Goal: Information Seeking & Learning: Learn about a topic

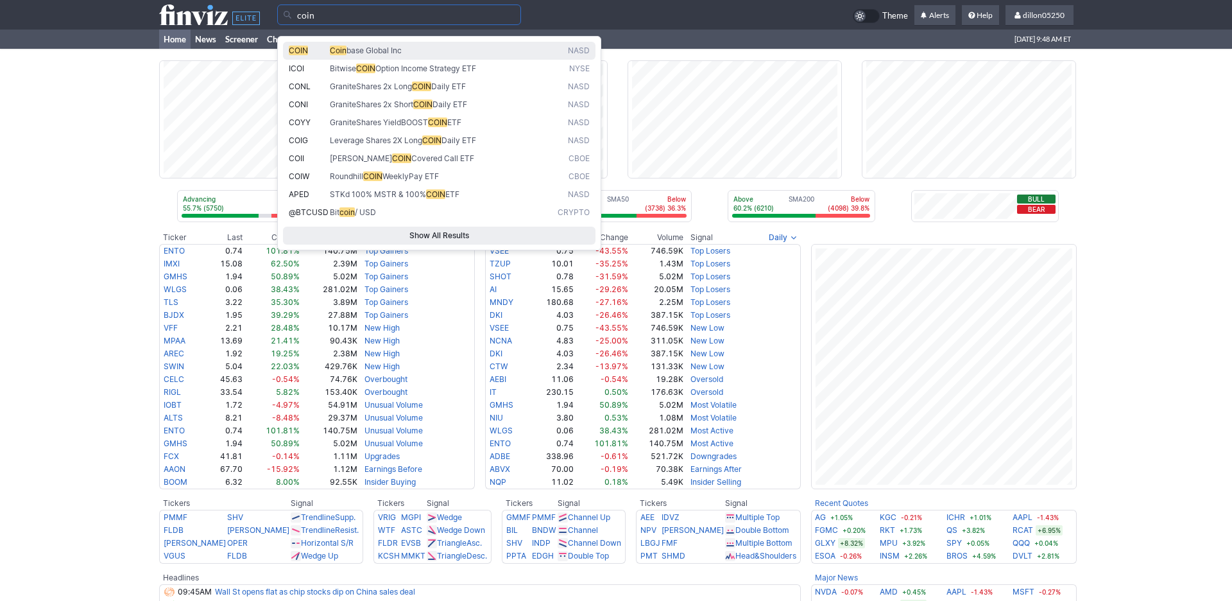
click at [308, 55] on span "COIN" at bounding box center [298, 51] width 19 height 10
type input "COIN"
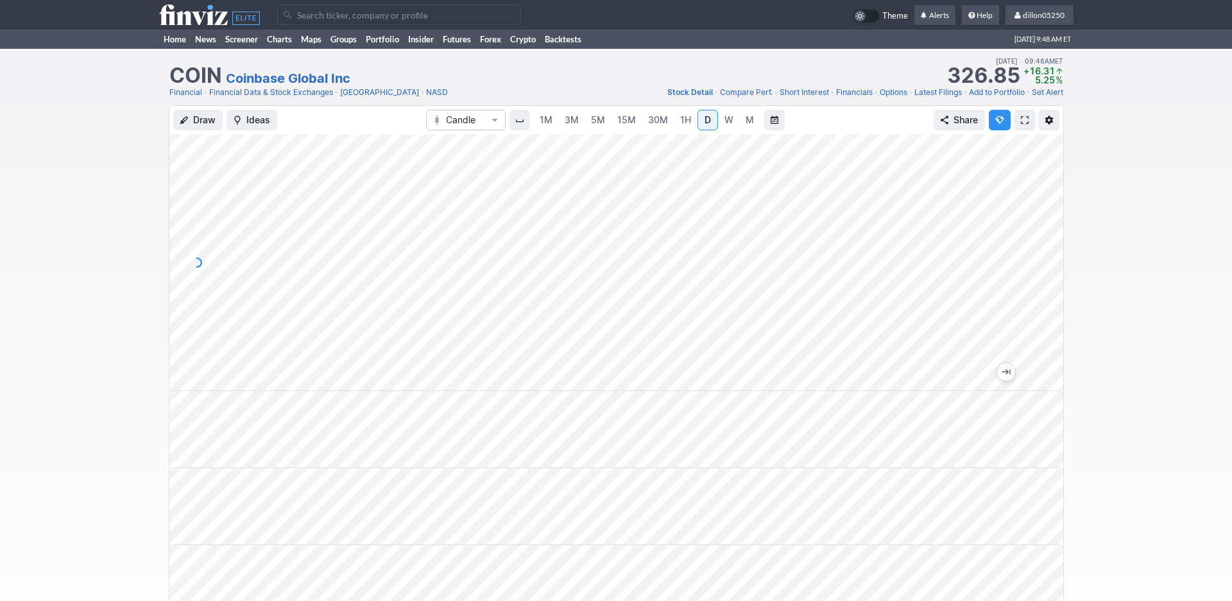
scroll to position [0, 78]
click at [1015, 130] on link at bounding box center [1025, 120] width 21 height 21
click at [176, 49] on link "Home" at bounding box center [174, 39] width 31 height 19
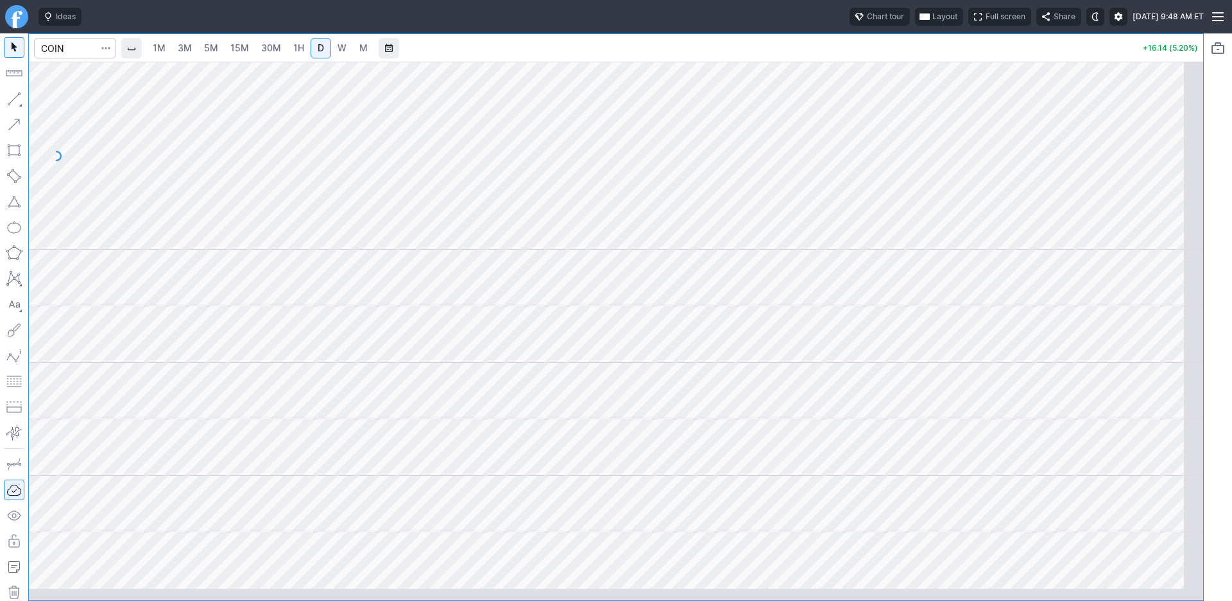
click at [932, 20] on span "Layout" at bounding box center [944, 16] width 25 height 13
click at [827, 50] on button "Layout" at bounding box center [818, 50] width 18 height 18
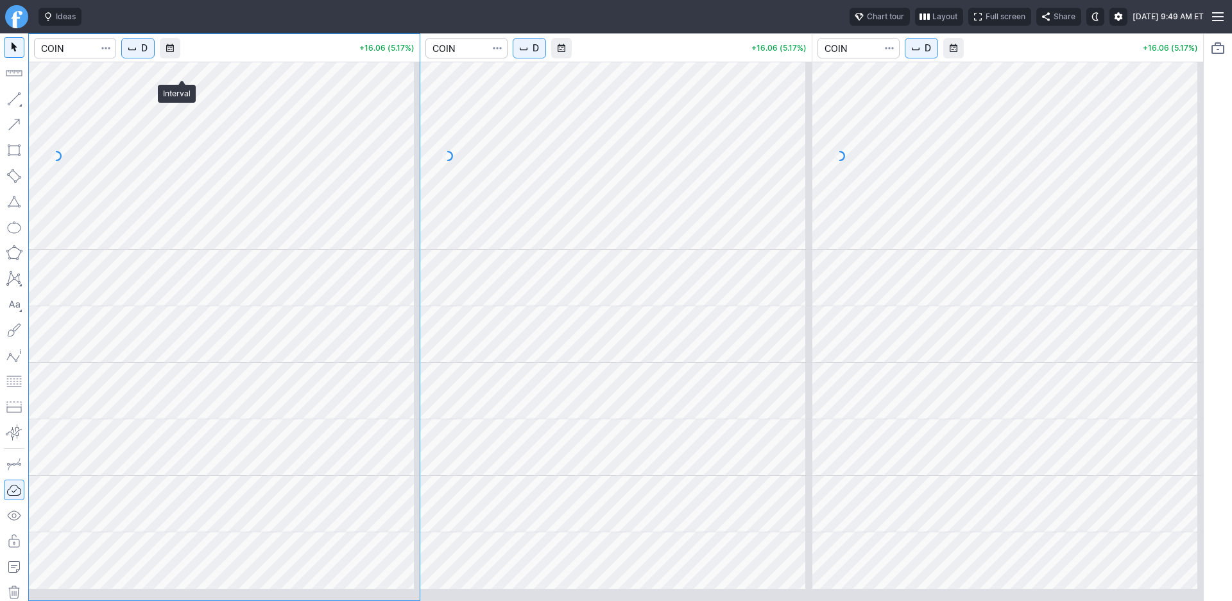
click at [155, 58] on button "D" at bounding box center [137, 48] width 33 height 21
drag, startPoint x: 178, startPoint y: 101, endPoint x: 349, endPoint y: 90, distance: 171.0
click at [180, 100] on span "1 Minute" at bounding box center [191, 93] width 41 height 13
click at [539, 55] on span "D" at bounding box center [536, 48] width 6 height 13
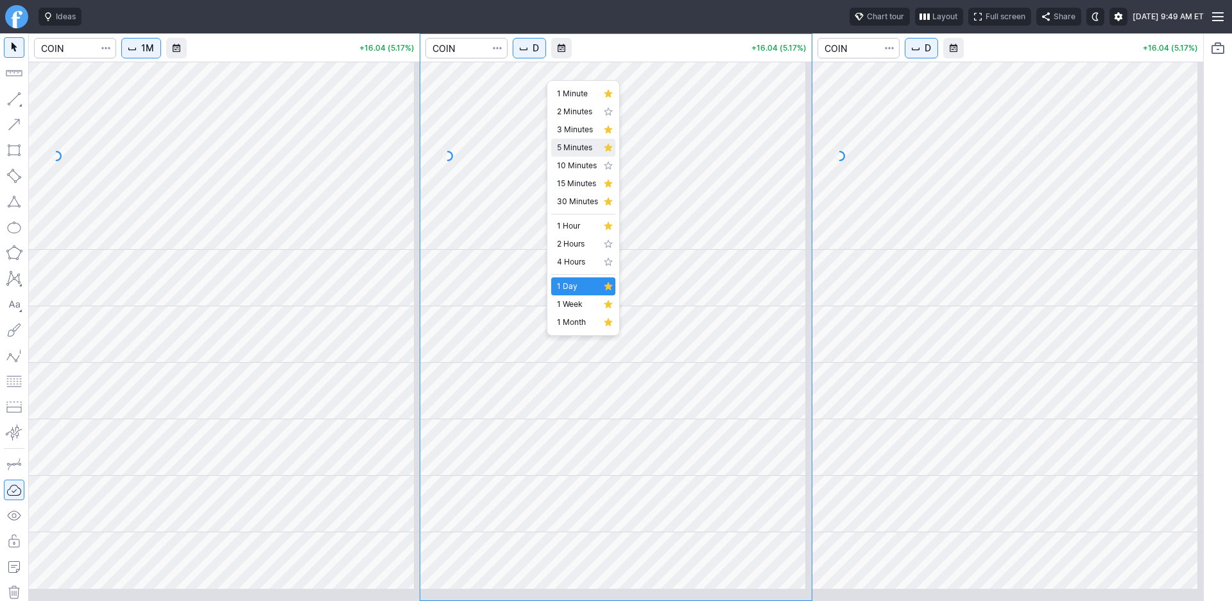
click at [574, 154] on span "5 Minutes" at bounding box center [577, 147] width 41 height 13
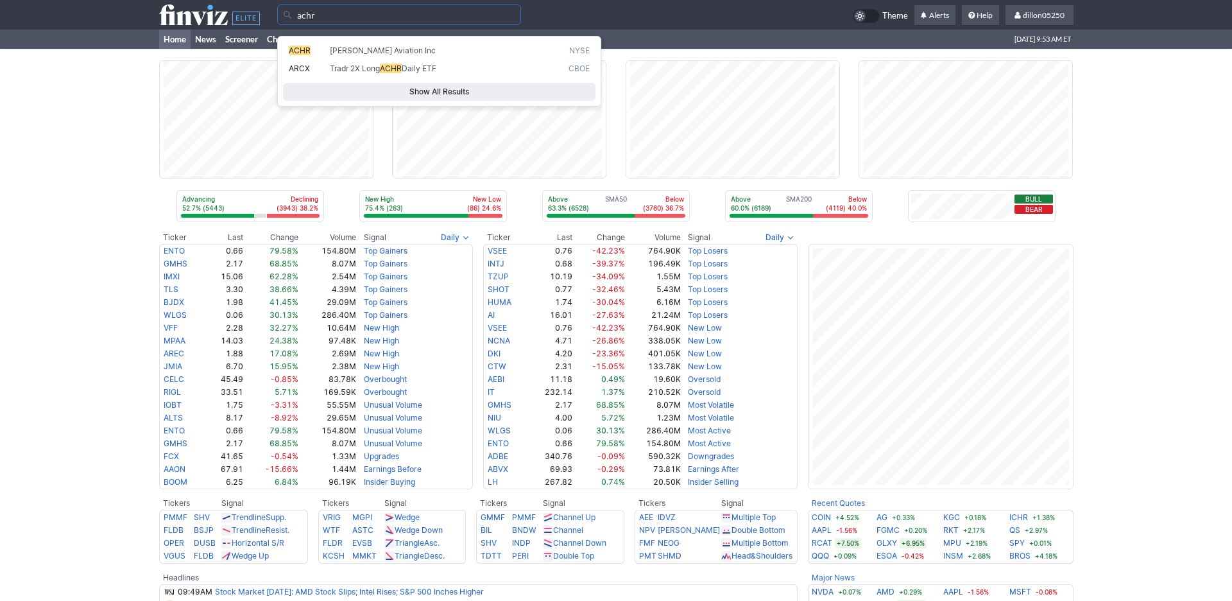
click at [302, 55] on span "ACHR" at bounding box center [300, 51] width 22 height 10
type input "ACHR"
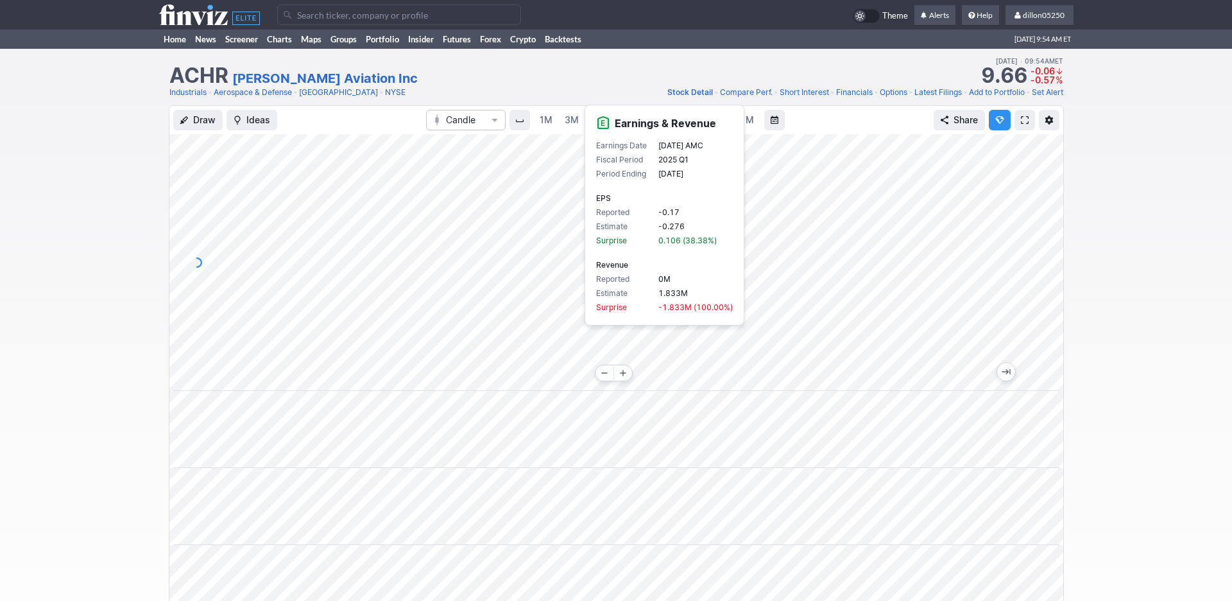
scroll to position [0, 78]
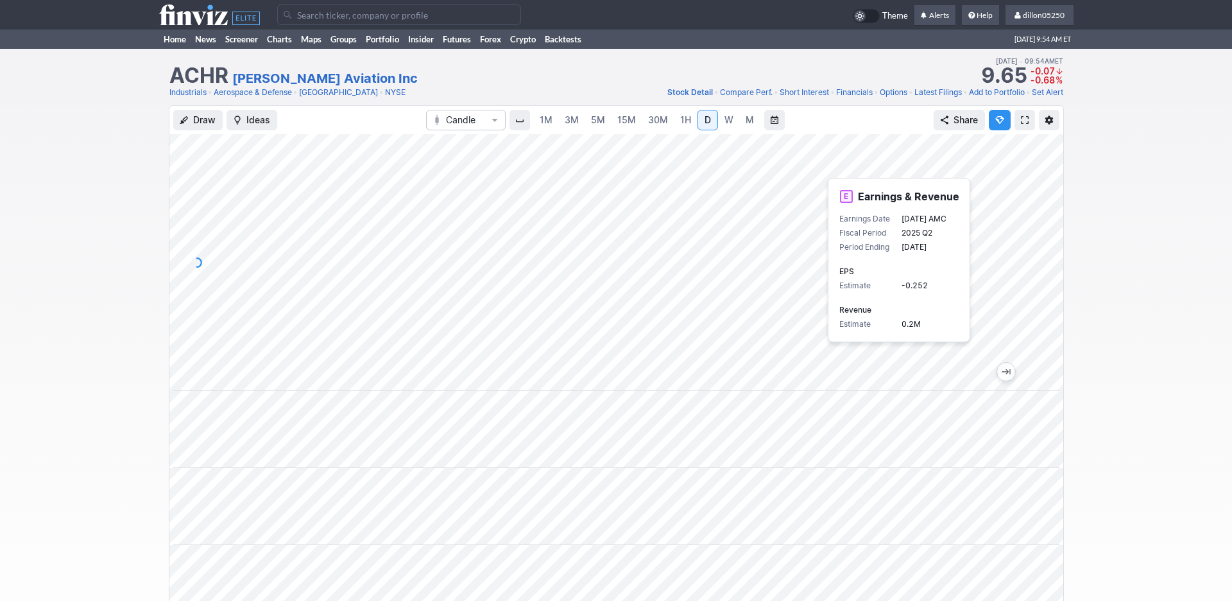
click at [947, 330] on p "0.2M" at bounding box center [924, 324] width 45 height 13
click at [1109, 360] on div "Draw Ideas Candle 1M 3M 5M 15M 30M 1H D W M Share" at bounding box center [616, 484] width 1232 height 759
click at [173, 49] on link "Home" at bounding box center [174, 39] width 31 height 19
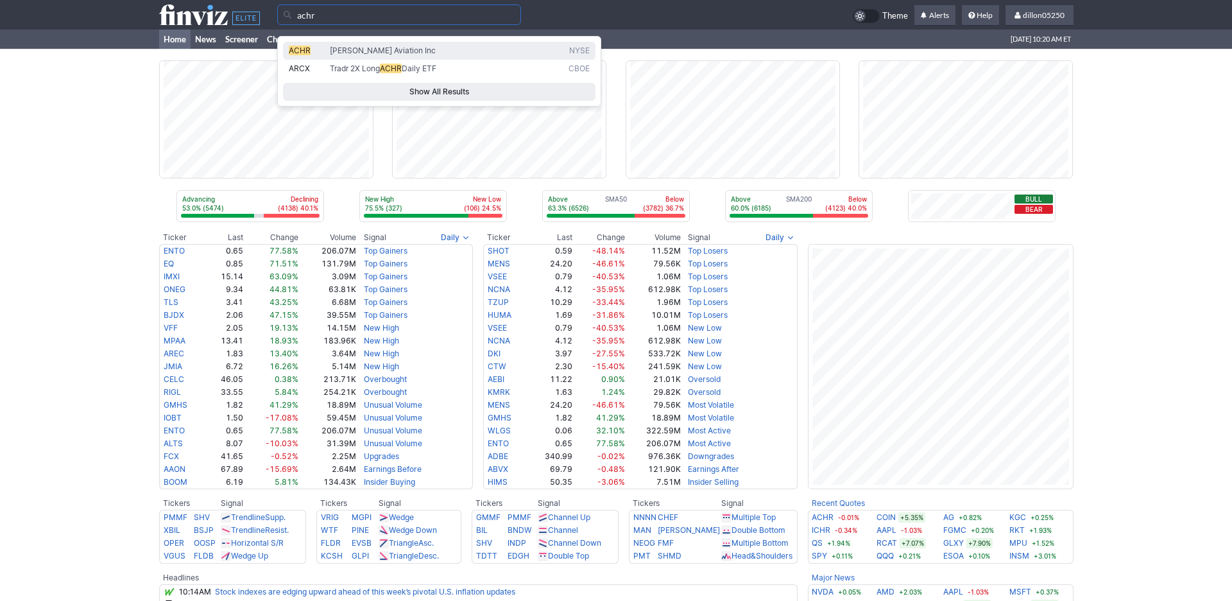
click at [299, 50] on span "ACHR" at bounding box center [300, 51] width 22 height 10
type input "ACHR"
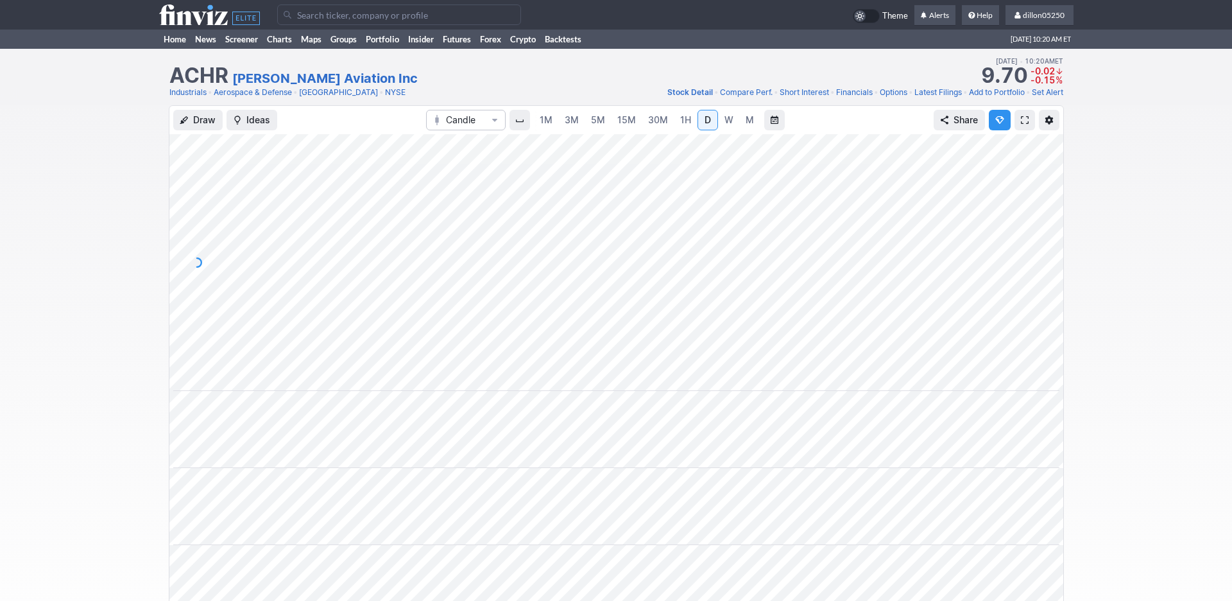
scroll to position [0, 78]
click at [1021, 125] on span at bounding box center [1025, 120] width 8 height 10
click at [166, 49] on link "Home" at bounding box center [174, 39] width 31 height 19
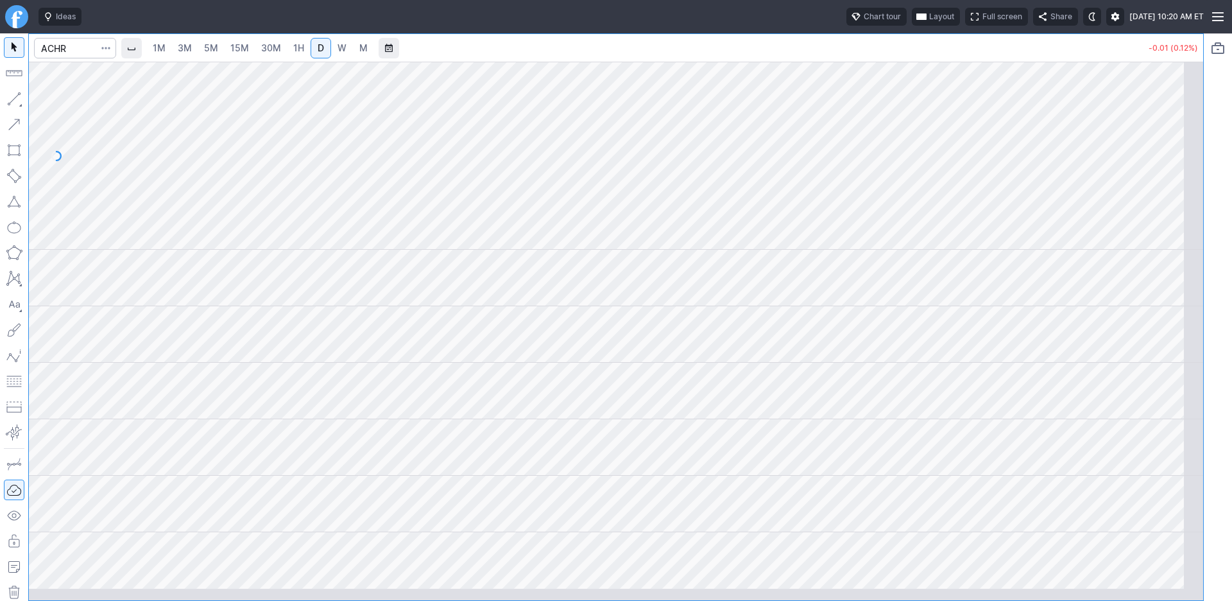
click at [918, 22] on span "button" at bounding box center [922, 17] width 8 height 10
click at [822, 50] on button "Layout" at bounding box center [813, 50] width 18 height 18
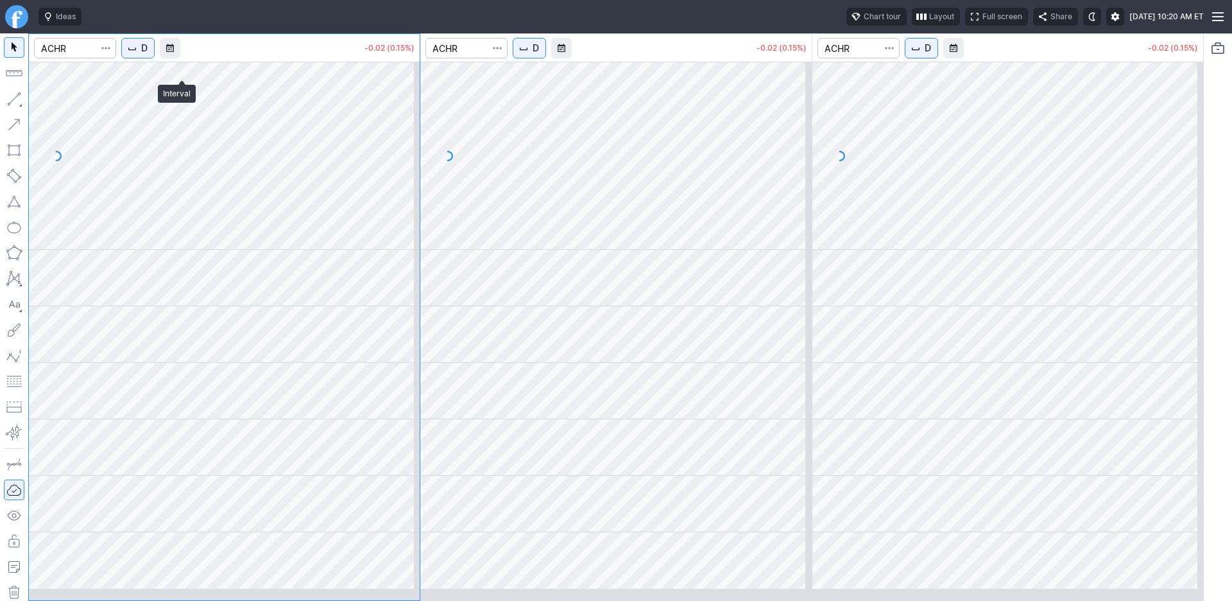
click at [148, 55] on span "D" at bounding box center [144, 48] width 6 height 13
click at [189, 100] on span "1 Minute" at bounding box center [191, 93] width 41 height 13
click at [539, 55] on span "D" at bounding box center [536, 48] width 6 height 13
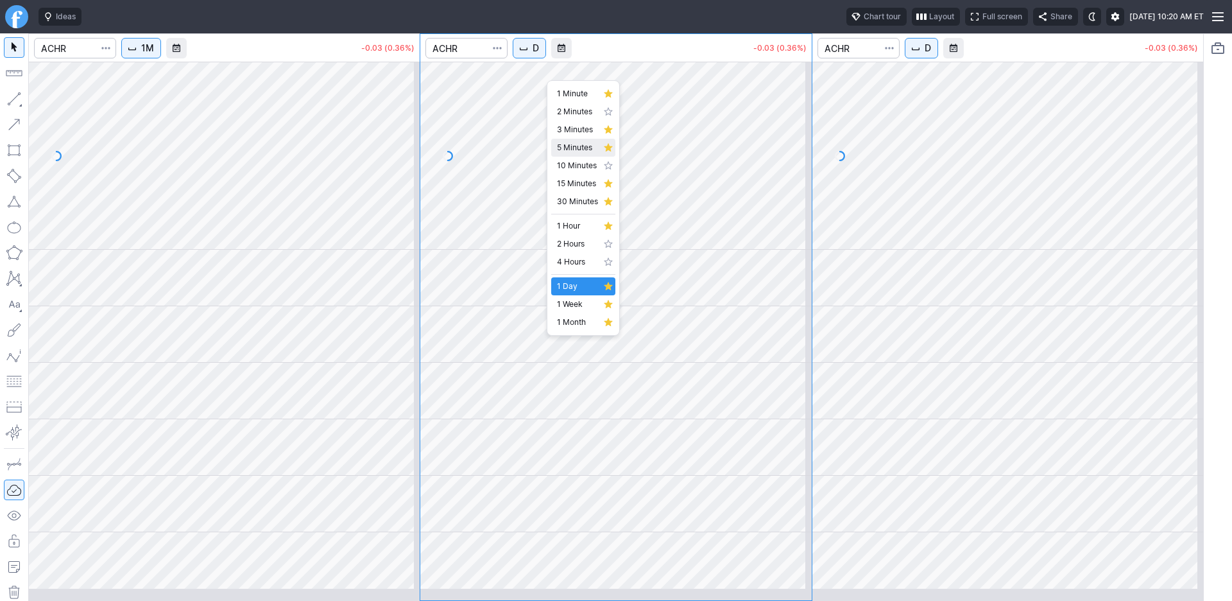
click at [571, 154] on span "5 Minutes" at bounding box center [577, 147] width 41 height 13
